Goal: Transaction & Acquisition: Subscribe to service/newsletter

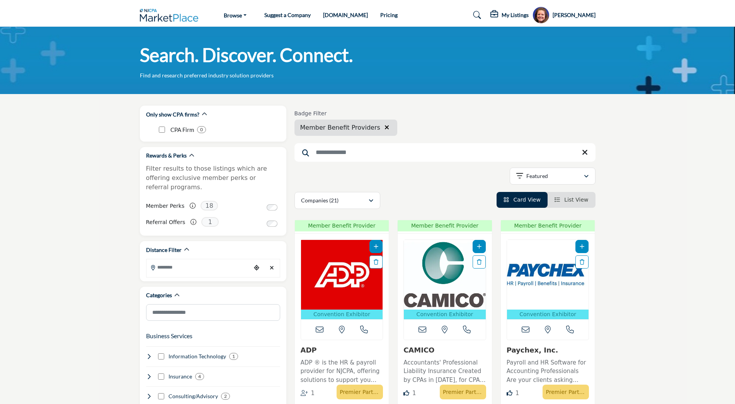
click at [170, 15] on img at bounding box center [171, 15] width 63 height 13
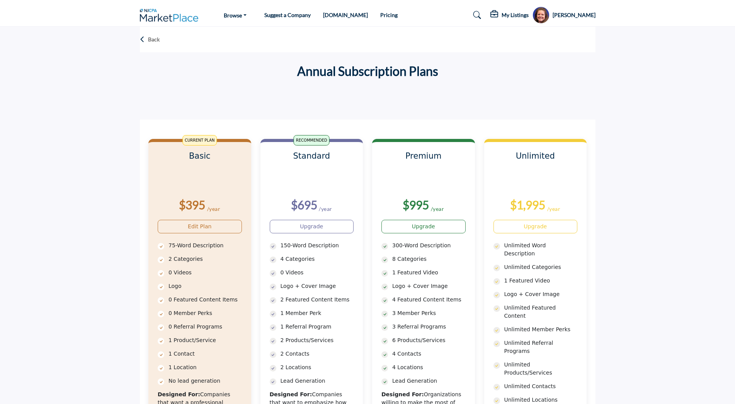
click at [161, 15] on img at bounding box center [171, 15] width 63 height 13
